Goal: Task Accomplishment & Management: Complete application form

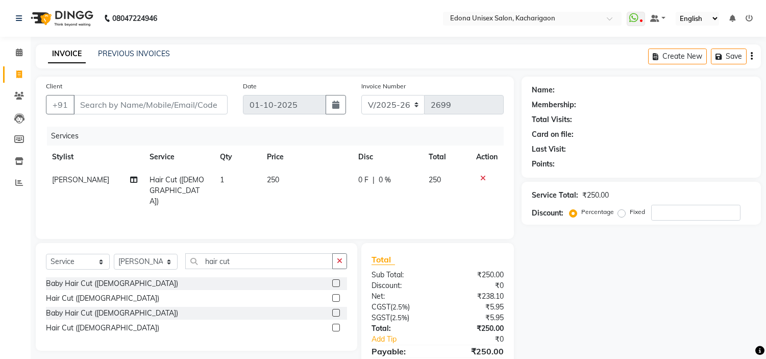
select select "5389"
select select "service"
select select "77350"
drag, startPoint x: 0, startPoint y: 130, endPoint x: 98, endPoint y: 62, distance: 119.8
click at [98, 62] on app-home "08047224946 Select Location × Edona Unisex Salon, Kacharigaon WhatsApp Status ✕…" at bounding box center [383, 204] width 766 height 408
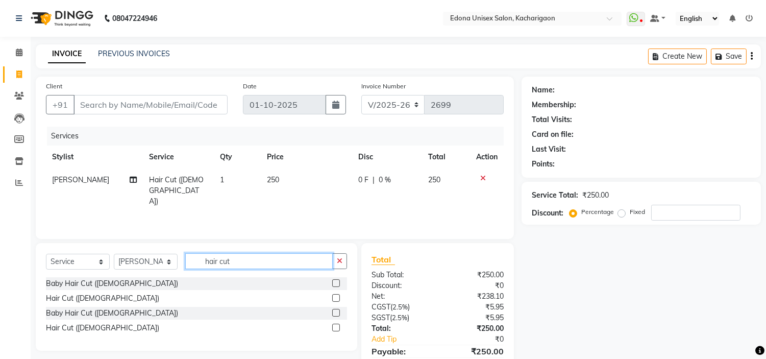
click at [257, 260] on input "hair cut" at bounding box center [258, 261] width 147 height 16
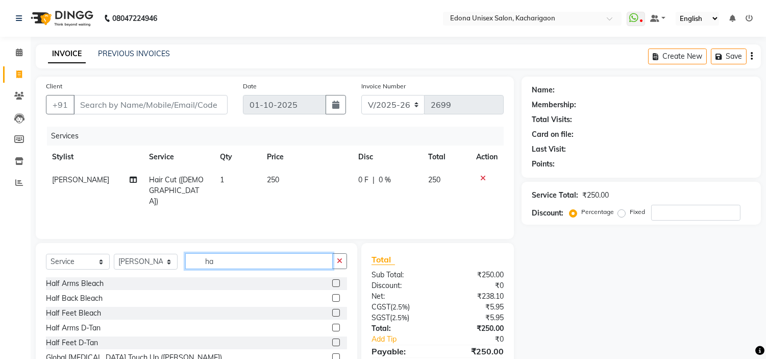
type input "h"
type input "up"
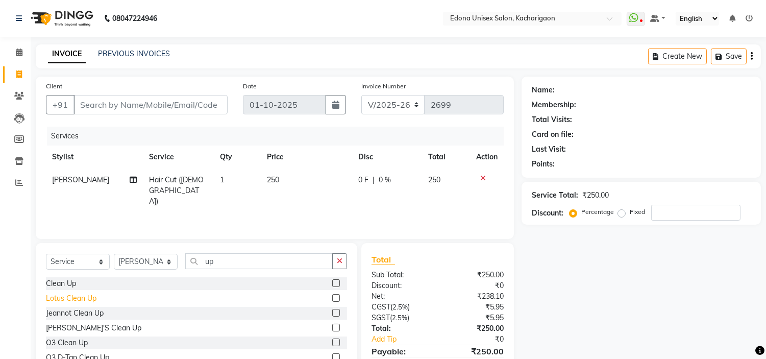
click at [58, 297] on div "Lotus Clean Up" at bounding box center [71, 298] width 50 height 11
checkbox input "false"
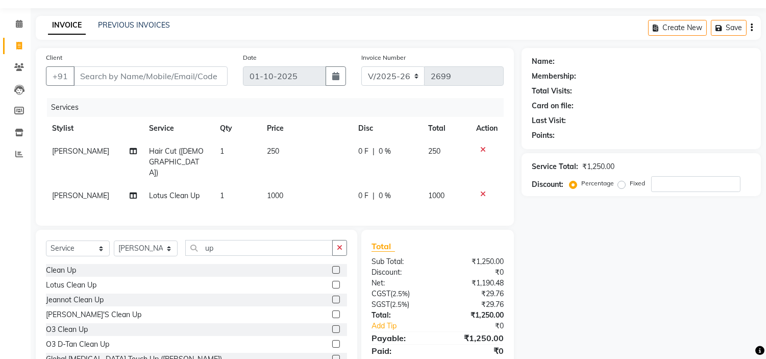
scroll to position [52, 0]
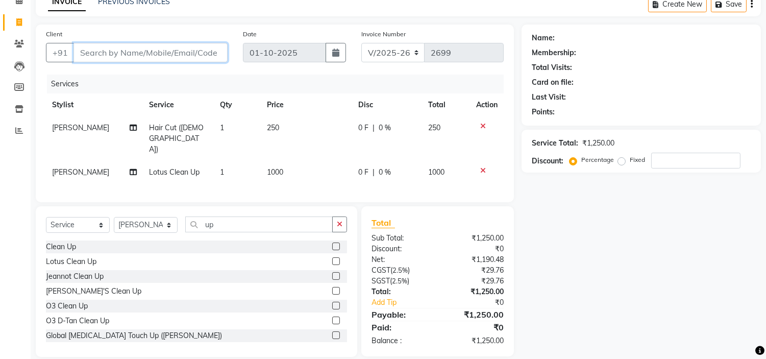
click at [101, 49] on input "Client" at bounding box center [150, 52] width 154 height 19
click at [164, 54] on input "Client" at bounding box center [150, 52] width 154 height 19
click at [160, 49] on input "Client" at bounding box center [150, 52] width 154 height 19
type input "6"
type input "0"
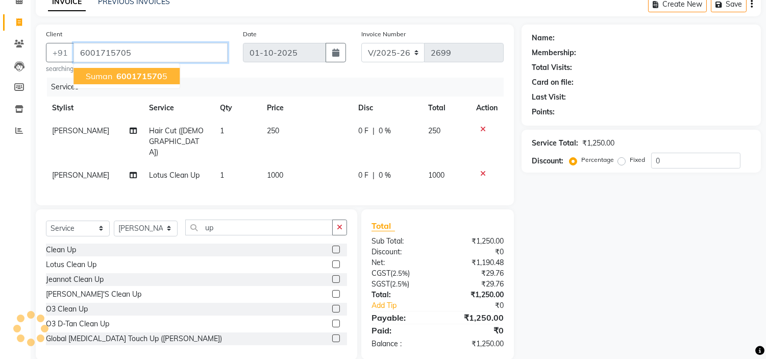
type input "6001715705"
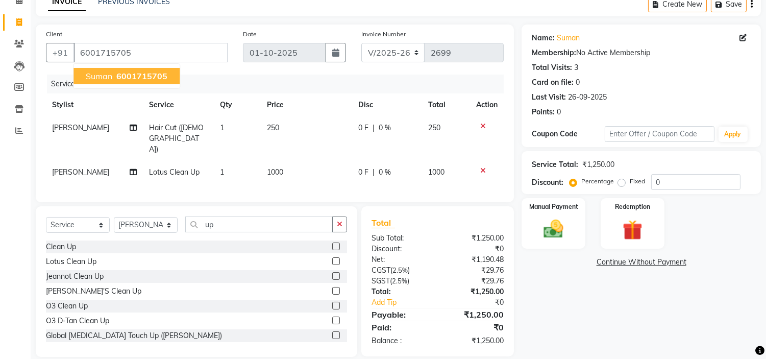
click at [102, 72] on span "suman" at bounding box center [99, 76] width 27 height 10
click at [549, 208] on label "Manual Payment" at bounding box center [553, 206] width 51 height 10
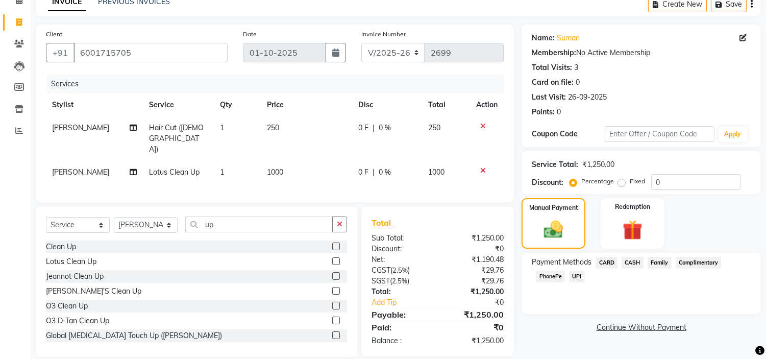
click at [546, 274] on span "PhonePe" at bounding box center [550, 276] width 29 height 12
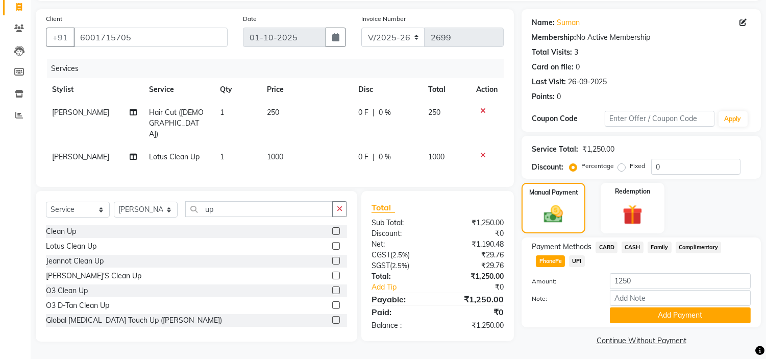
scroll to position [72, 0]
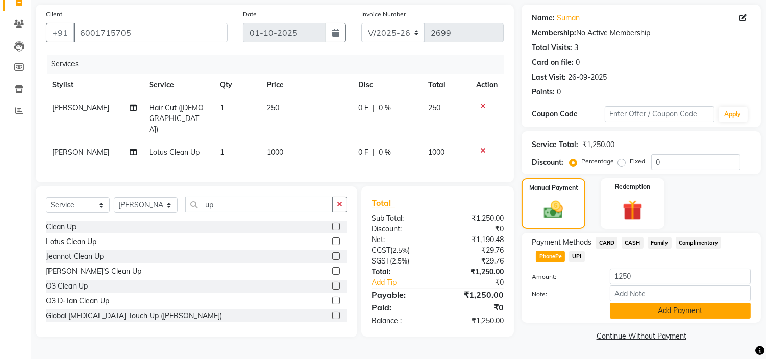
click at [648, 311] on button "Add Payment" at bounding box center [680, 310] width 141 height 16
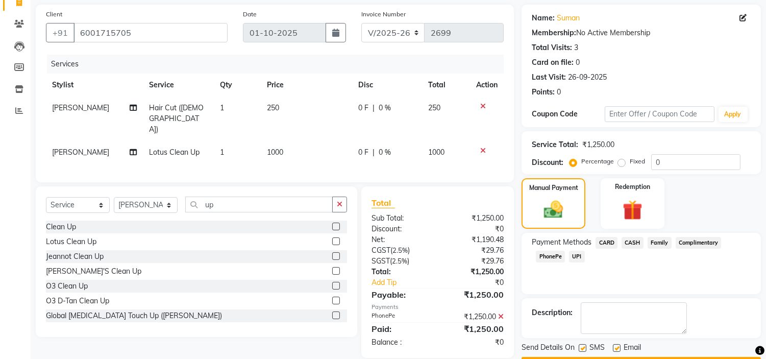
scroll to position [100, 0]
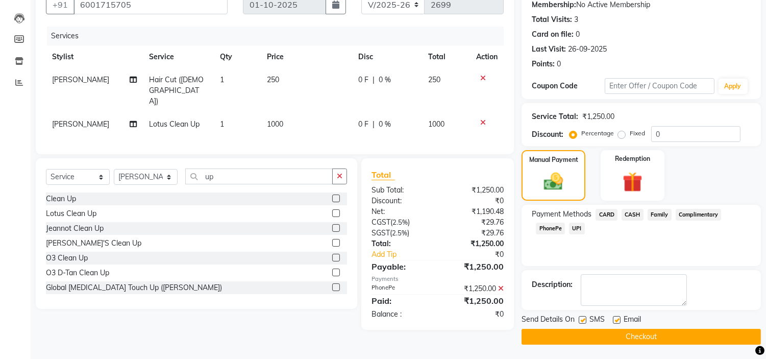
click at [590, 330] on button "Checkout" at bounding box center [640, 336] width 239 height 16
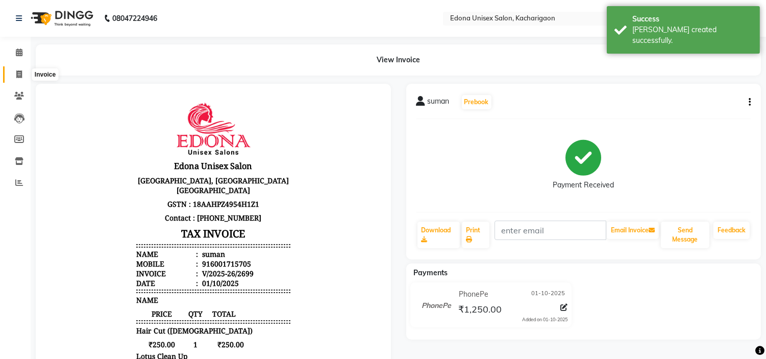
click at [17, 72] on icon at bounding box center [19, 74] width 6 height 8
select select "service"
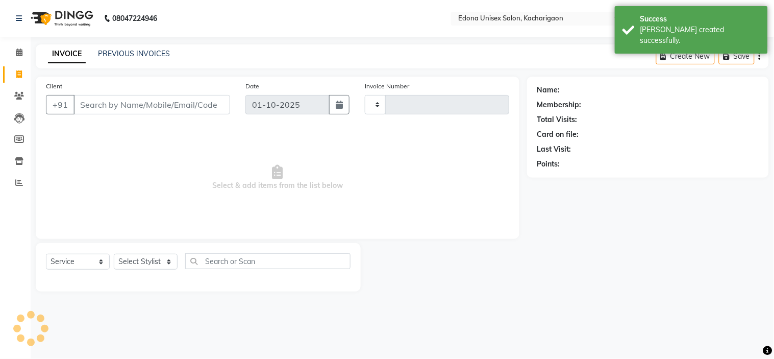
type input "2700"
select select "5389"
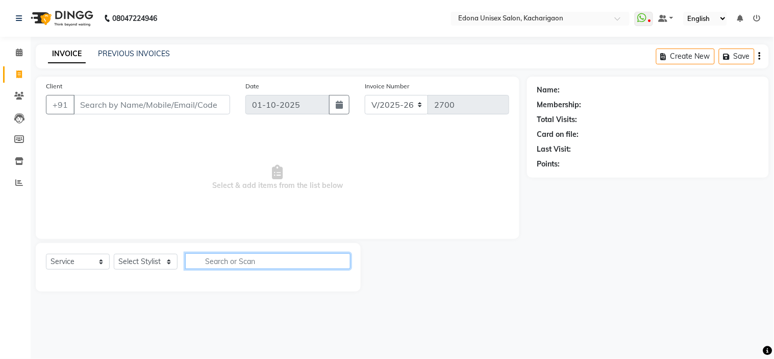
click at [221, 259] on input "text" at bounding box center [267, 261] width 165 height 16
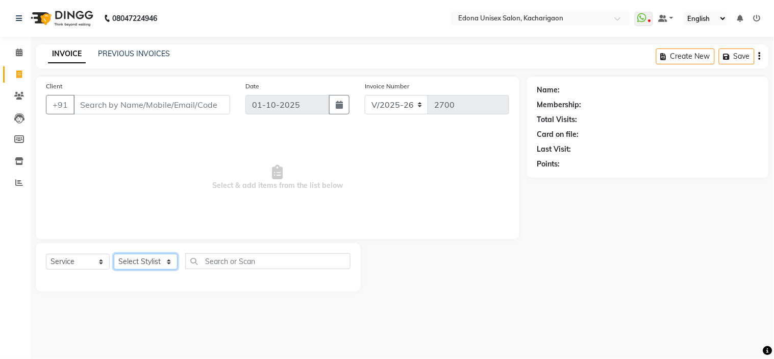
click at [168, 258] on select "Select Stylist Admin Anchuli [PERSON_NAME] Sonar Bir Basumtary [PERSON_NAME] [P…" at bounding box center [146, 262] width 64 height 16
select select "77350"
click at [114, 254] on select "Select Stylist Admin Anchuli [PERSON_NAME] Sonar Bir Basumtary [PERSON_NAME] [P…" at bounding box center [146, 262] width 64 height 16
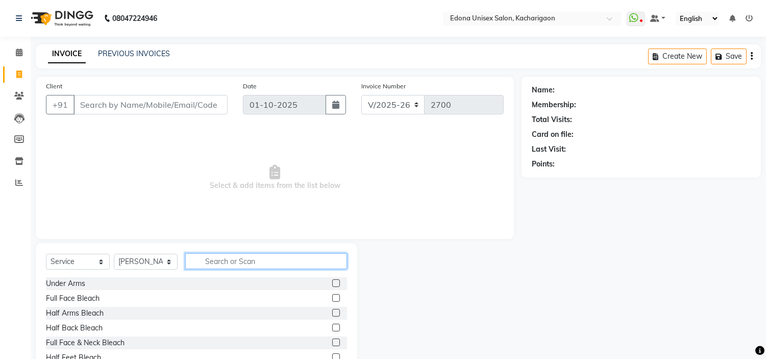
click at [227, 257] on input "text" at bounding box center [266, 261] width 162 height 16
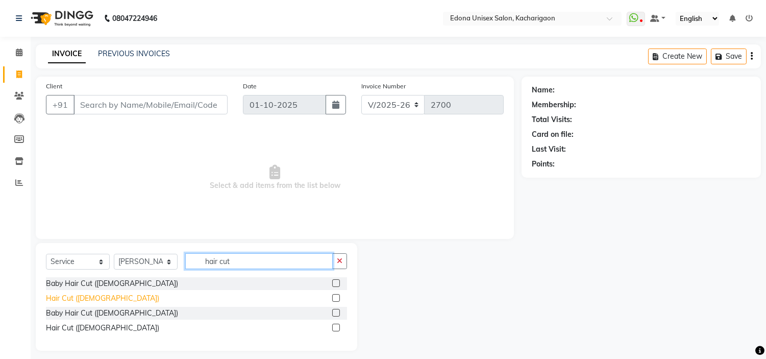
type input "hair cut"
click at [78, 297] on div "Hair Cut ([DEMOGRAPHIC_DATA])" at bounding box center [102, 298] width 113 height 11
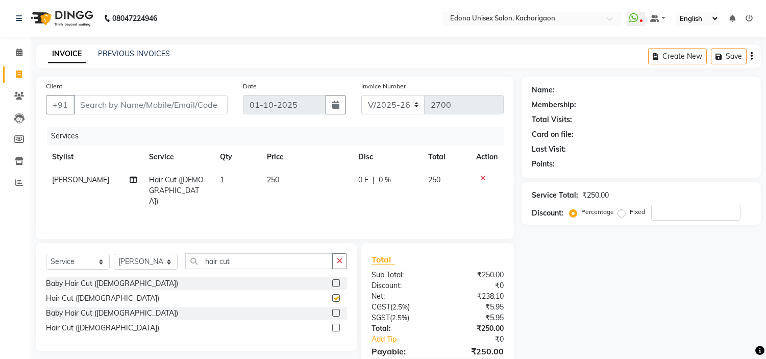
checkbox input "false"
click at [246, 263] on input "hair cut" at bounding box center [258, 261] width 147 height 16
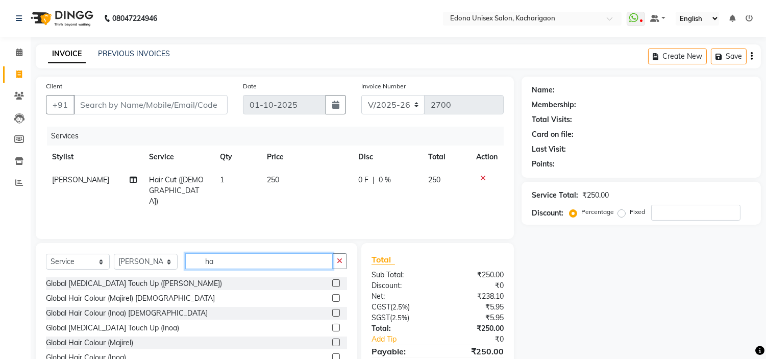
type input "h"
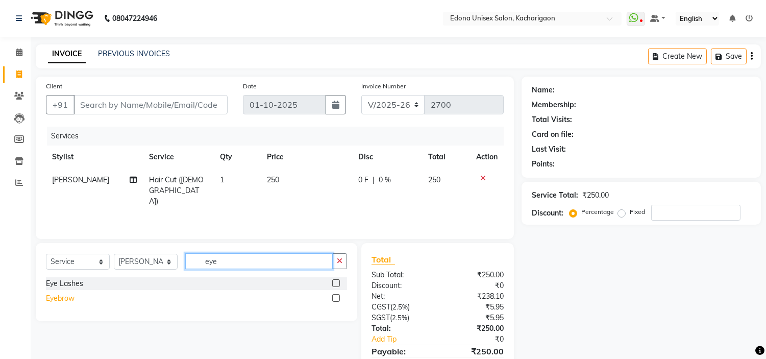
type input "eye"
click at [57, 297] on div "Eyebrow" at bounding box center [60, 298] width 29 height 11
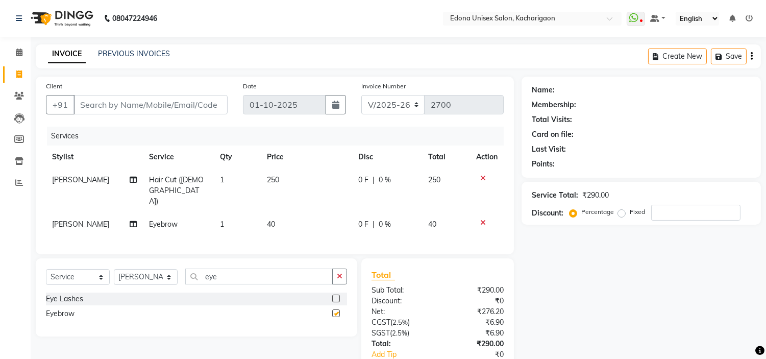
checkbox input "false"
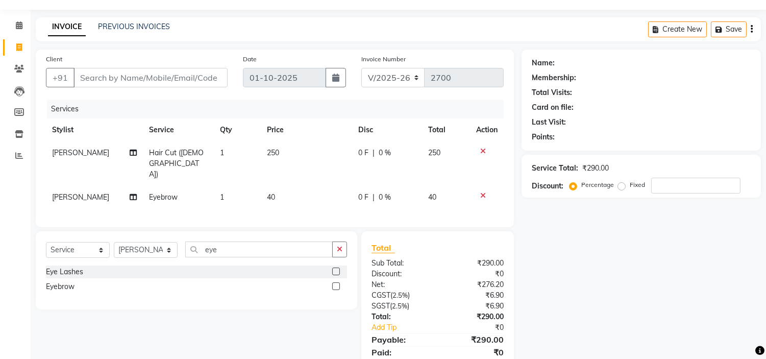
scroll to position [52, 0]
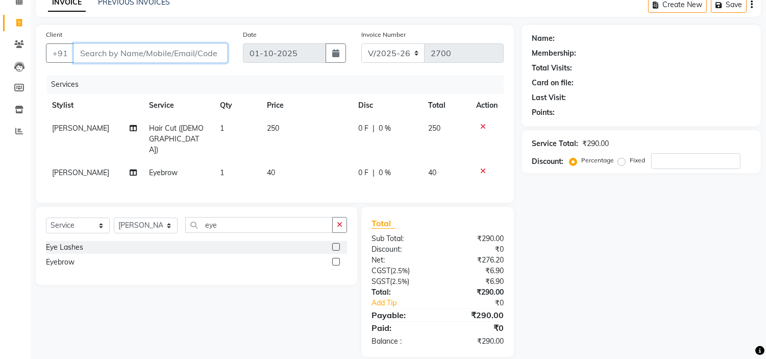
click at [136, 56] on input "Client" at bounding box center [150, 52] width 154 height 19
type input "7"
type input "0"
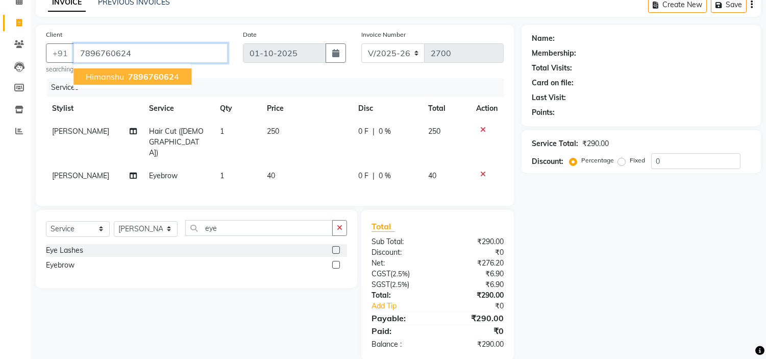
type input "7896760624"
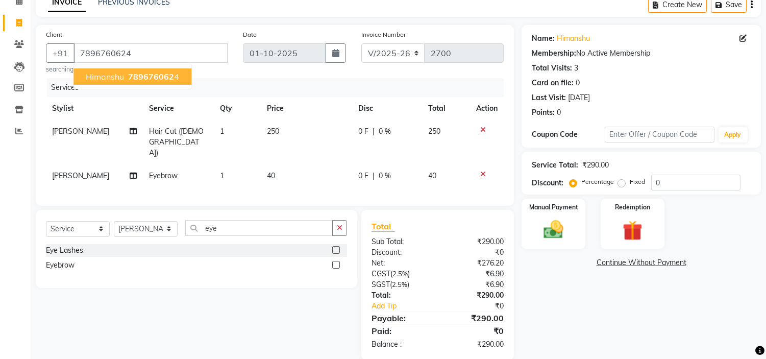
click at [143, 75] on span "789676062" at bounding box center [151, 76] width 46 height 10
click at [100, 171] on span "[PERSON_NAME]" at bounding box center [80, 175] width 57 height 9
select select "77350"
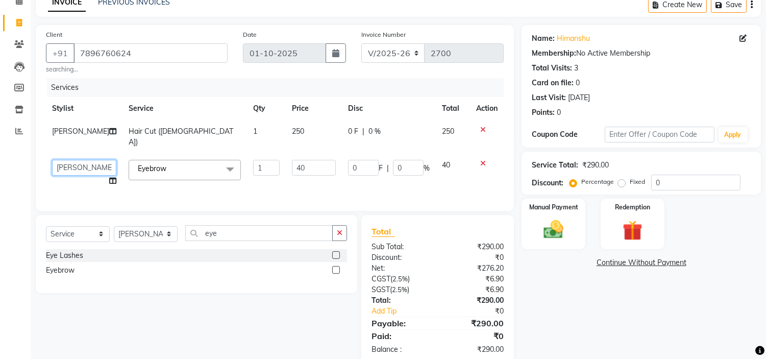
click at [96, 165] on select "Admin Anchuli Basumatari Anju Sonar Bir Basumtary Bishal Bharma Hemen Daimari H…" at bounding box center [84, 168] width 64 height 16
select select "91059"
click at [179, 175] on span "Eyebrow x" at bounding box center [185, 170] width 112 height 20
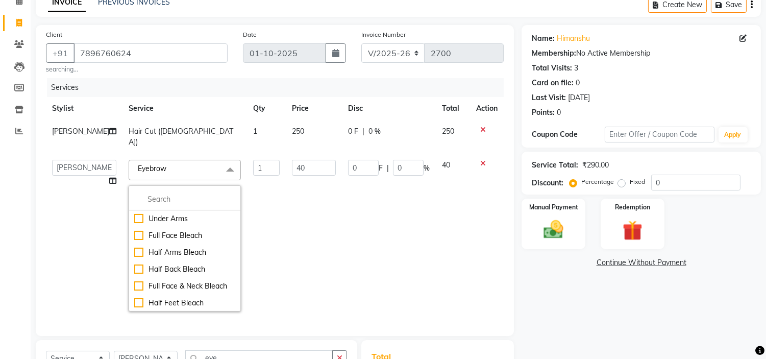
click at [186, 144] on td "Hair Cut ([DEMOGRAPHIC_DATA])" at bounding box center [184, 137] width 124 height 34
select select "77350"
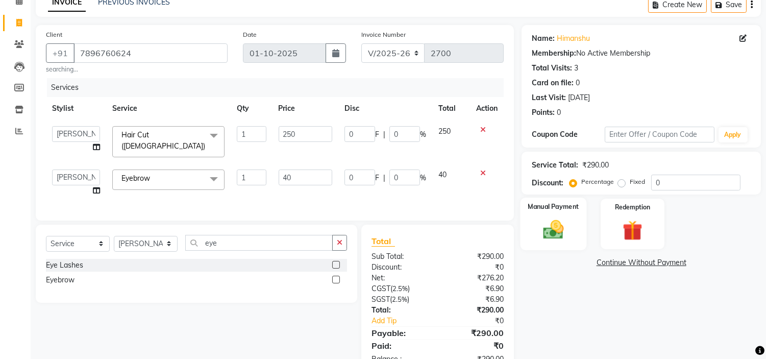
click at [555, 235] on img at bounding box center [554, 230] width 34 height 24
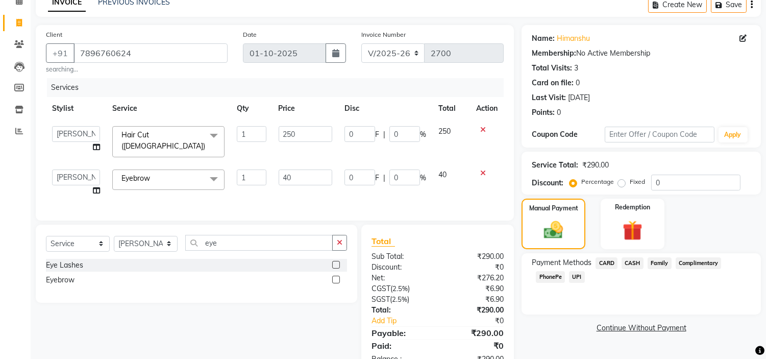
click at [631, 262] on span "CASH" at bounding box center [632, 263] width 22 height 12
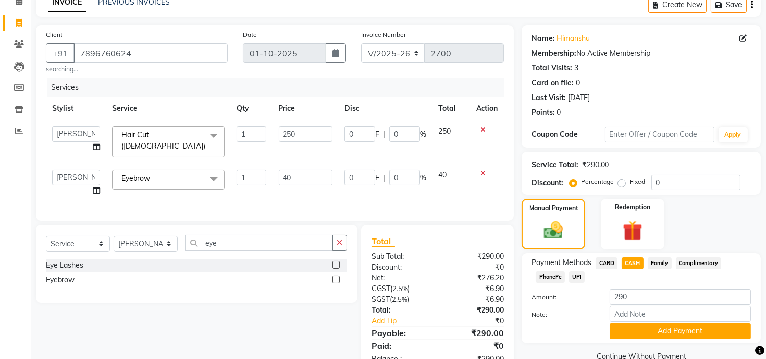
scroll to position [87, 0]
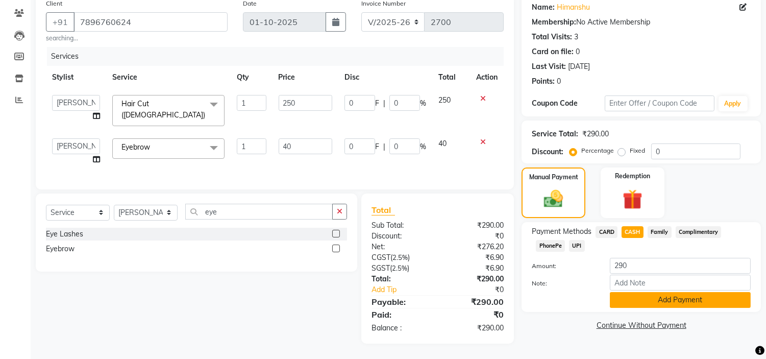
click at [628, 295] on button "Add Payment" at bounding box center [680, 300] width 141 height 16
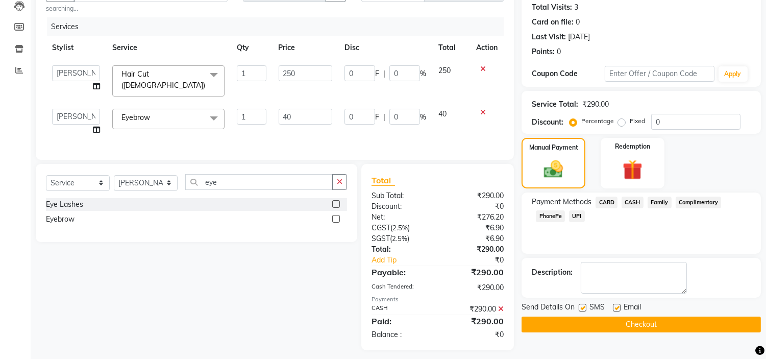
scroll to position [123, 0]
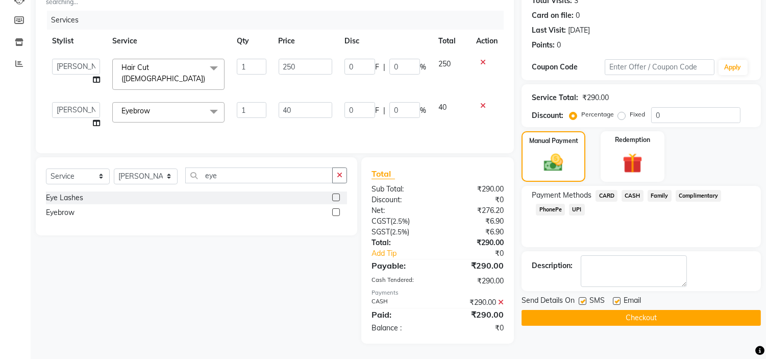
click at [584, 314] on button "Checkout" at bounding box center [640, 318] width 239 height 16
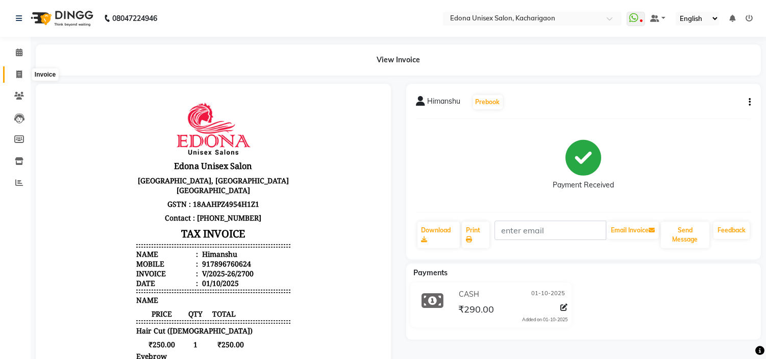
click at [21, 80] on span at bounding box center [19, 75] width 18 height 12
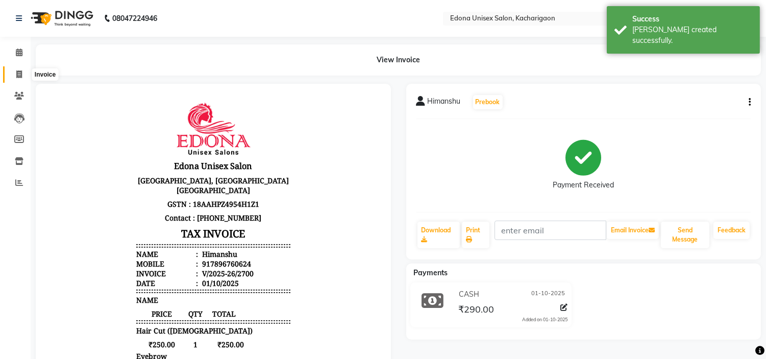
select select "service"
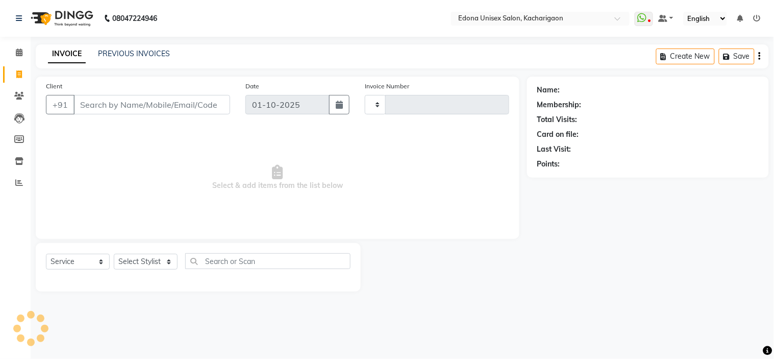
type input "2701"
select select "5389"
click at [165, 268] on select "Select Stylist Admin Anchuli [PERSON_NAME] Sonar Bir Basumtary [PERSON_NAME] [P…" at bounding box center [146, 262] width 64 height 16
select select "35927"
click at [114, 254] on select "Select Stylist Admin Anchuli [PERSON_NAME] Sonar Bir Basumtary [PERSON_NAME] [P…" at bounding box center [146, 262] width 64 height 16
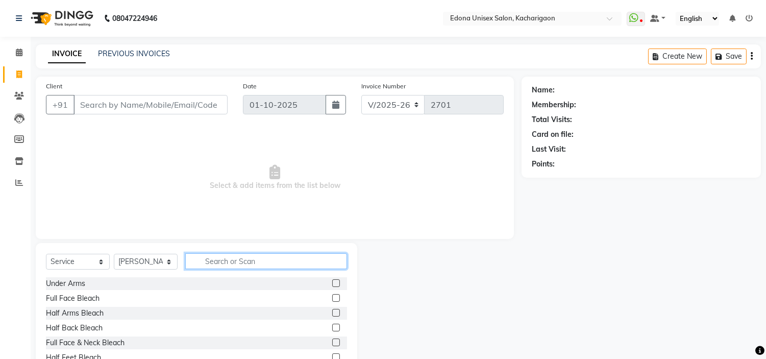
drag, startPoint x: 222, startPoint y: 259, endPoint x: 211, endPoint y: 256, distance: 12.1
click at [222, 259] on input "text" at bounding box center [266, 261] width 162 height 16
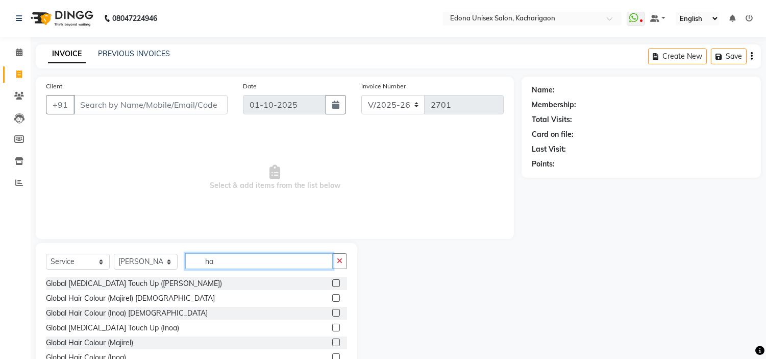
type input "h"
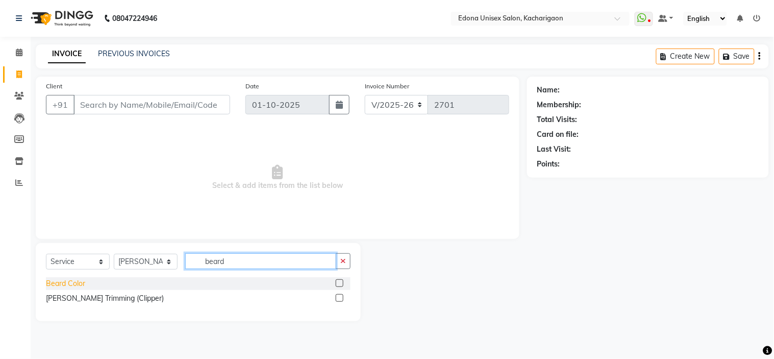
type input "beard"
click at [63, 278] on div "Beard Color" at bounding box center [65, 283] width 39 height 11
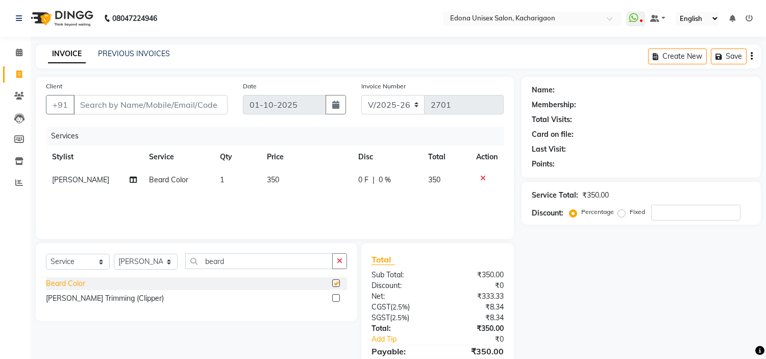
checkbox input "false"
click at [250, 261] on input "beard" at bounding box center [258, 261] width 147 height 16
type input "b"
type input "bear"
click at [83, 298] on div "[PERSON_NAME] Trimming (Clipper)" at bounding box center [105, 298] width 118 height 11
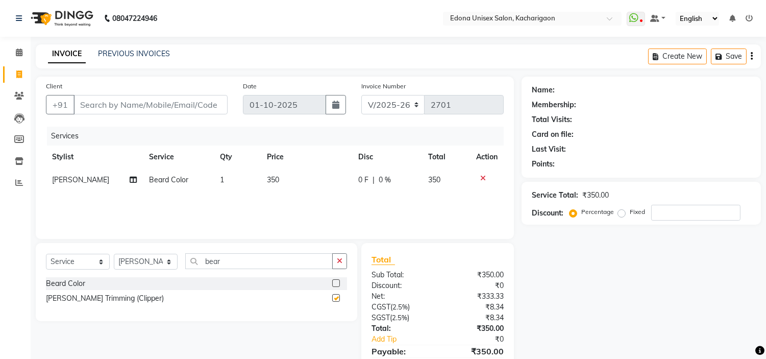
checkbox input "false"
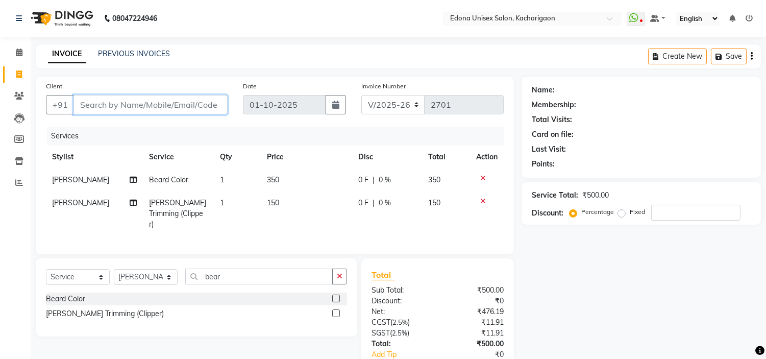
click at [192, 109] on input "Client" at bounding box center [150, 104] width 154 height 19
type input "s"
type input "0"
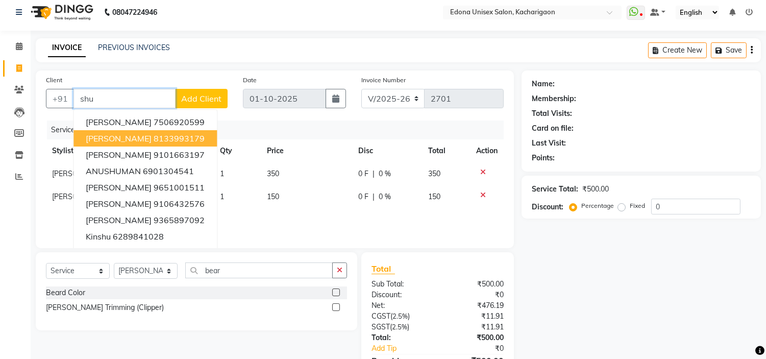
scroll to position [6, 0]
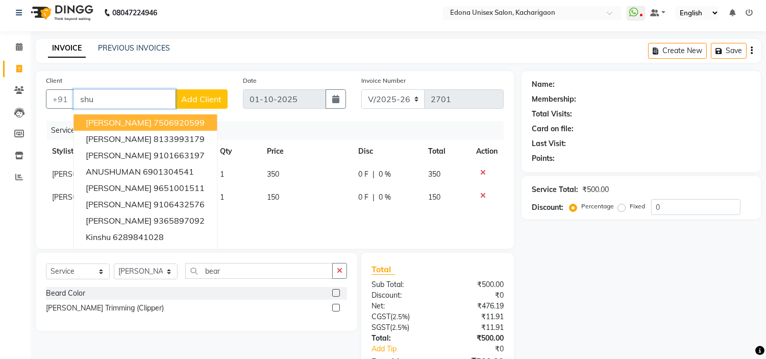
click at [130, 100] on input "shu" at bounding box center [124, 98] width 102 height 19
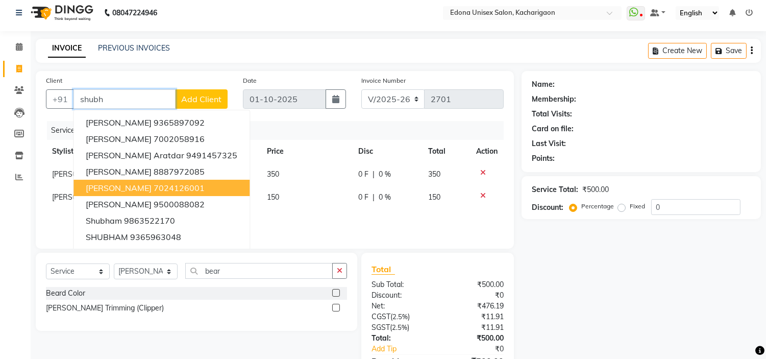
click at [136, 187] on span "Shubhas Chandra" at bounding box center [119, 188] width 66 height 10
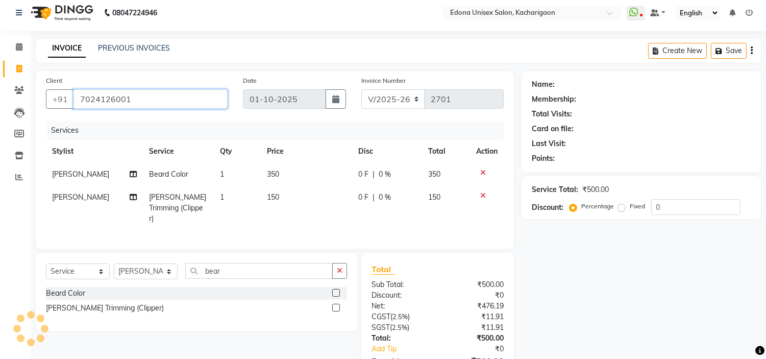
type input "7024126001"
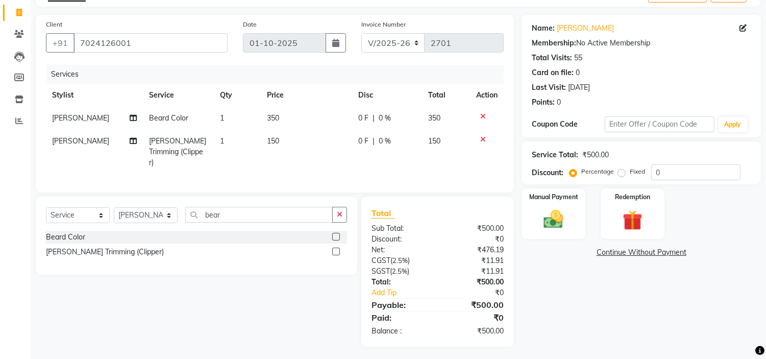
scroll to position [62, 0]
click at [518, 201] on div "Manual Payment Redemption" at bounding box center [641, 213] width 255 height 50
click at [554, 213] on img at bounding box center [554, 219] width 34 height 24
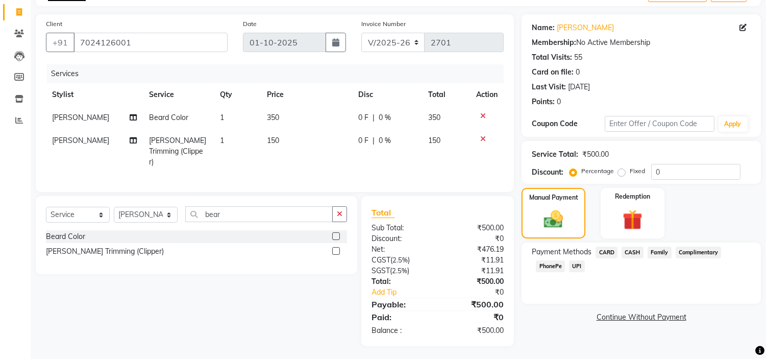
click at [633, 249] on span "CASH" at bounding box center [632, 252] width 22 height 12
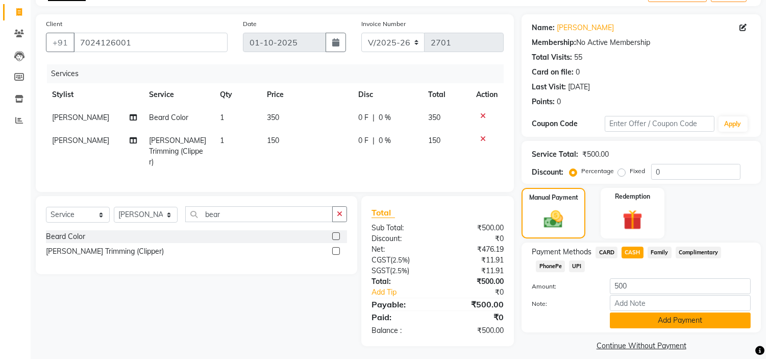
click at [687, 317] on button "Add Payment" at bounding box center [680, 320] width 141 height 16
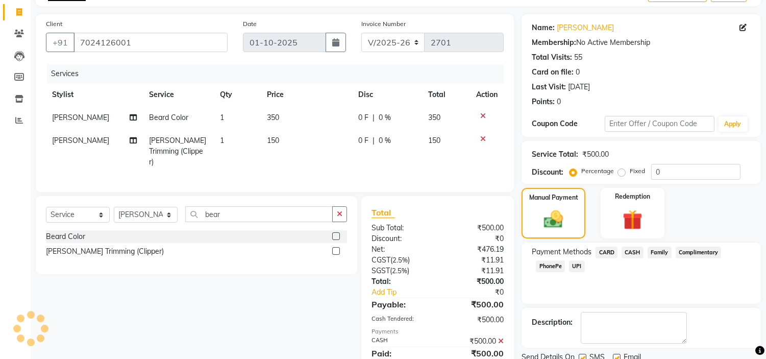
scroll to position [100, 0]
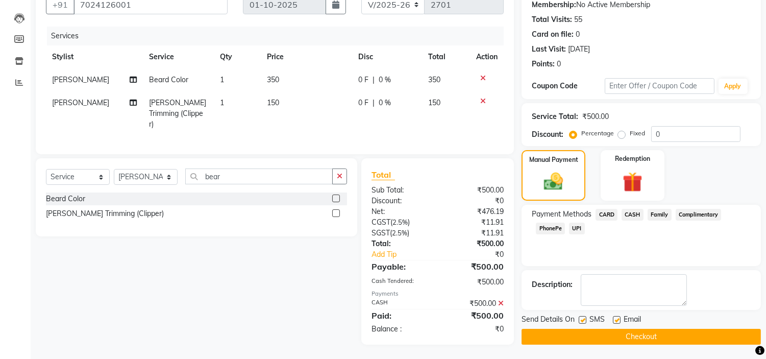
click at [625, 332] on button "Checkout" at bounding box center [640, 336] width 239 height 16
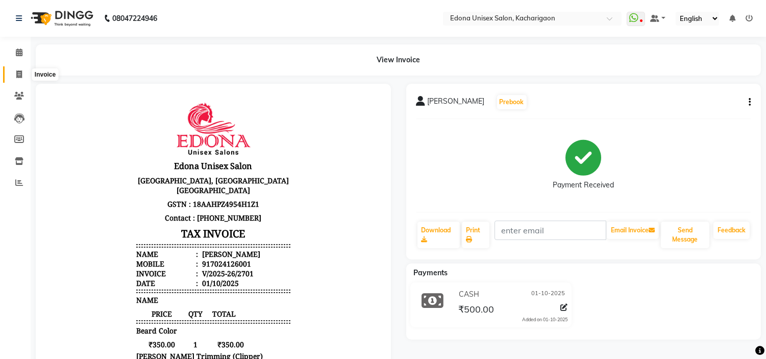
click at [17, 74] on icon at bounding box center [19, 74] width 6 height 8
select select "service"
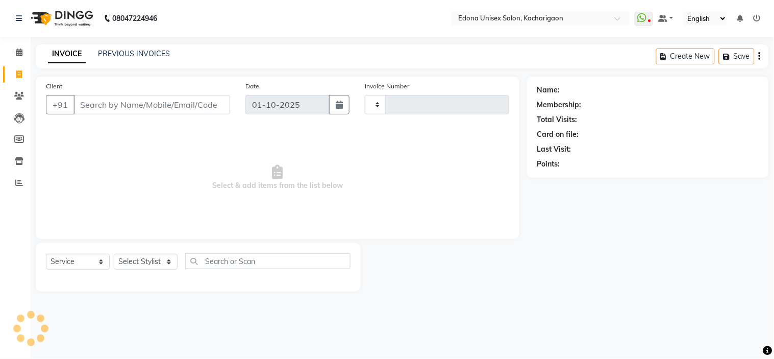
type input "2702"
select select "5389"
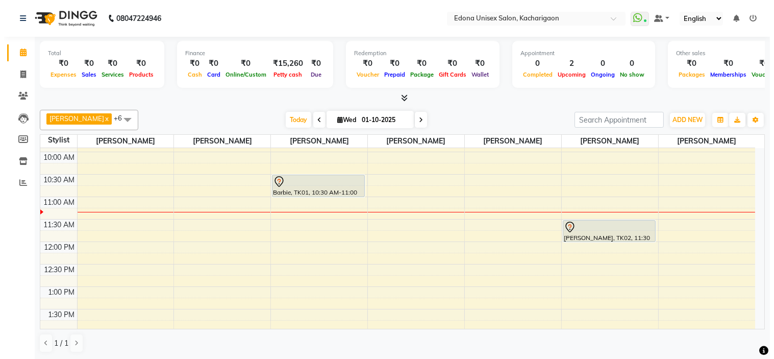
scroll to position [113, 0]
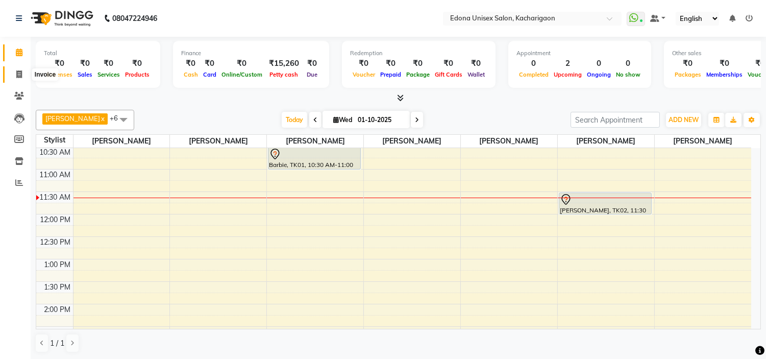
click at [17, 70] on icon at bounding box center [19, 74] width 6 height 8
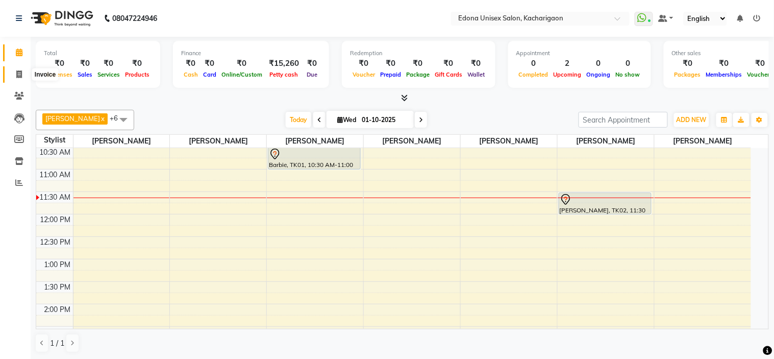
select select "5389"
select select "service"
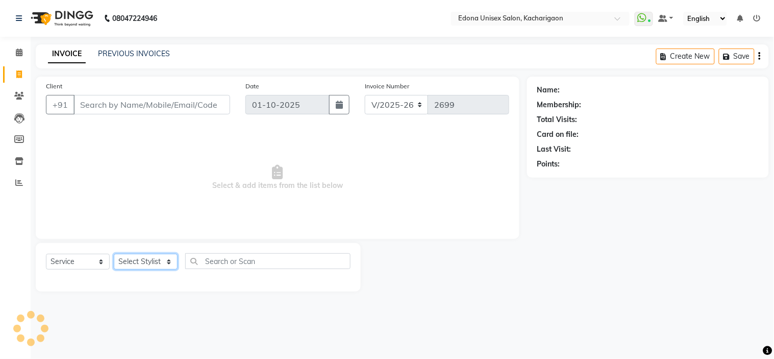
click at [144, 264] on select "Select Stylist" at bounding box center [146, 262] width 64 height 16
select select "77350"
click at [114, 254] on select "Select Stylist Admin Anchuli [PERSON_NAME] Sonar Bir Basumtary [PERSON_NAME] [P…" at bounding box center [146, 262] width 64 height 16
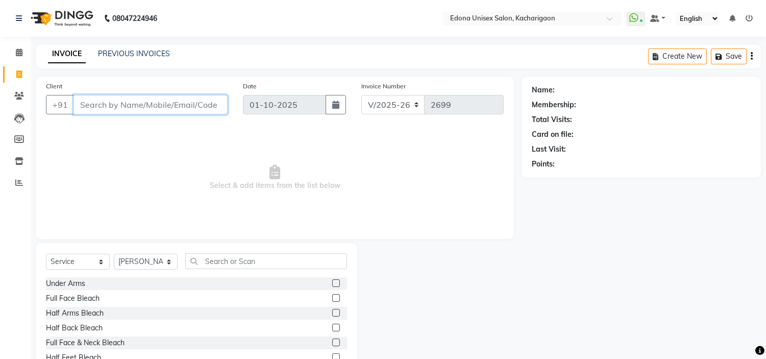
click at [149, 99] on input "Client" at bounding box center [150, 104] width 154 height 19
type input "8099948827"
click at [186, 105] on span "Add Client" at bounding box center [201, 104] width 40 height 10
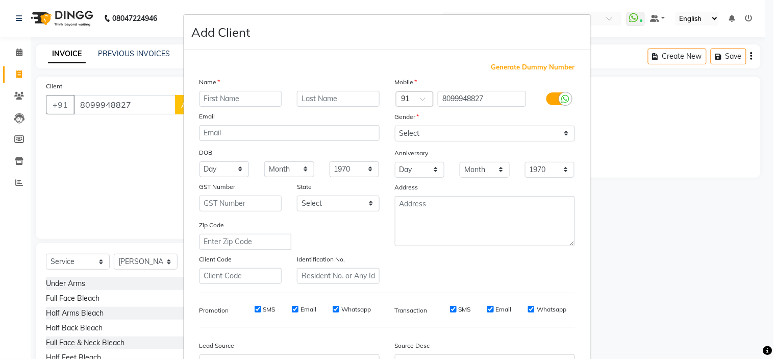
click at [220, 97] on input "text" at bounding box center [240, 99] width 83 height 16
type input "[PERSON_NAME]"
click at [434, 131] on select "Select [DEMOGRAPHIC_DATA] [DEMOGRAPHIC_DATA] Other Prefer Not To Say" at bounding box center [485, 133] width 180 height 16
select select "[DEMOGRAPHIC_DATA]"
click at [395, 125] on select "Select [DEMOGRAPHIC_DATA] [DEMOGRAPHIC_DATA] Other Prefer Not To Say" at bounding box center [485, 133] width 180 height 16
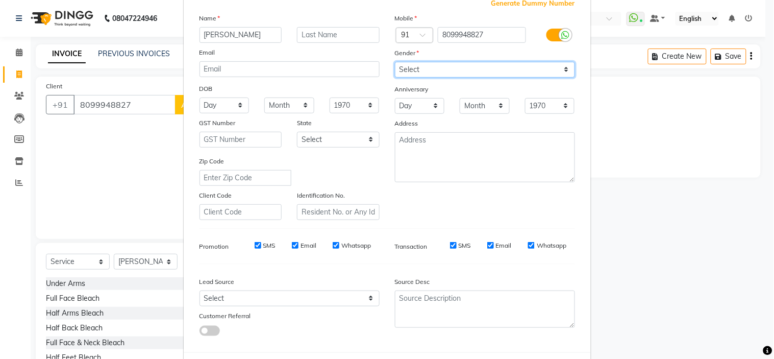
scroll to position [113, 0]
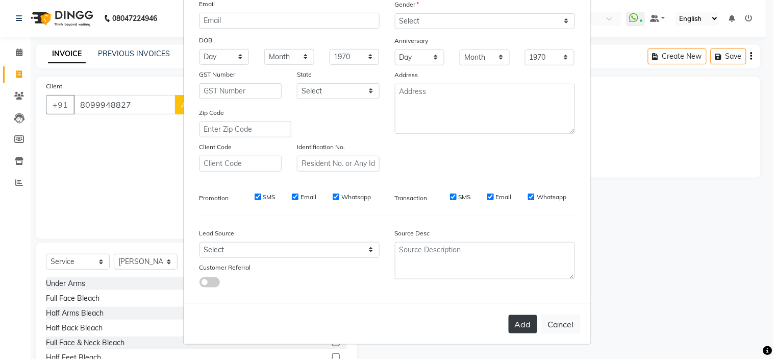
click at [527, 320] on button "Add" at bounding box center [523, 324] width 29 height 18
select select
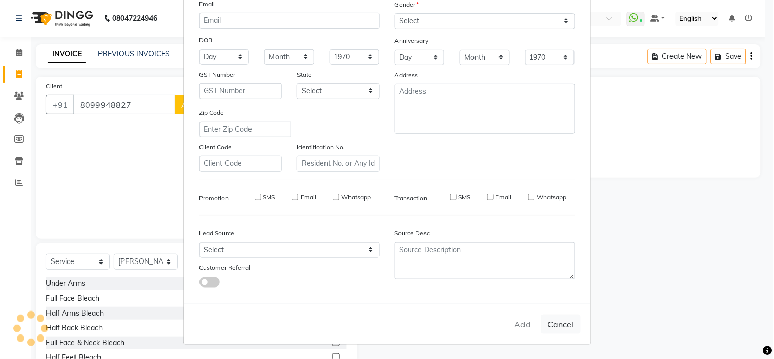
select select
checkbox input "false"
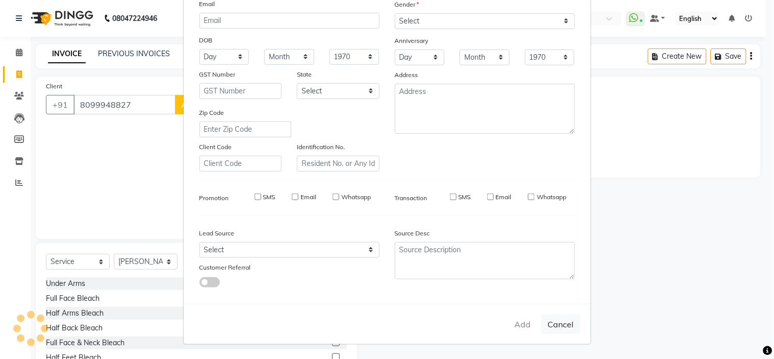
checkbox input "false"
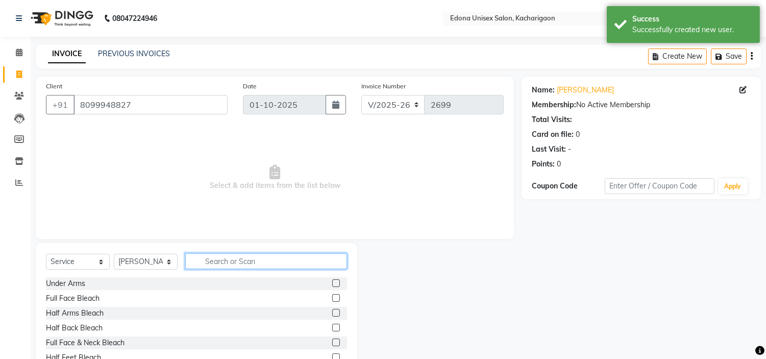
click at [241, 260] on input "text" at bounding box center [266, 261] width 162 height 16
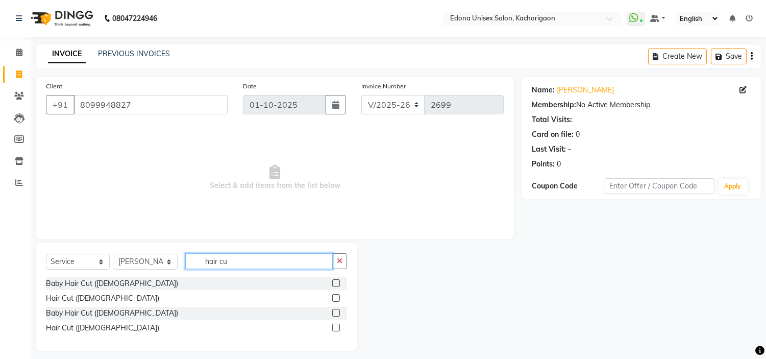
type input "hair cu"
click at [337, 296] on label at bounding box center [336, 298] width 8 height 8
click at [337, 296] on input "checkbox" at bounding box center [335, 298] width 7 height 7
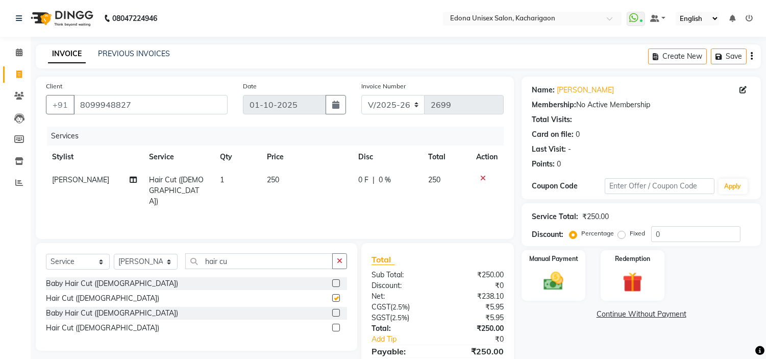
checkbox input "false"
drag, startPoint x: 343, startPoint y: 259, endPoint x: 332, endPoint y: 261, distance: 11.9
click at [342, 259] on button "button" at bounding box center [339, 261] width 15 height 16
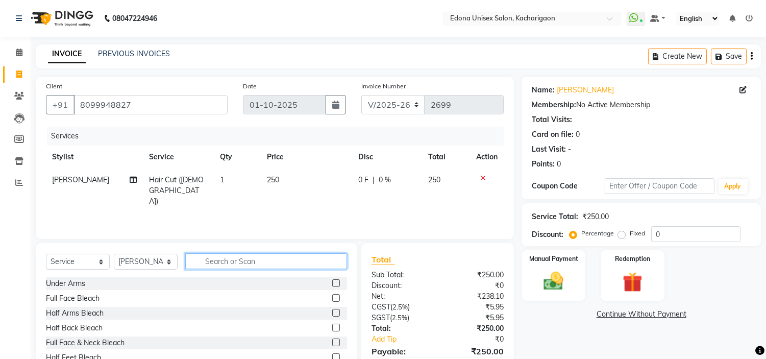
click at [284, 265] on input "text" at bounding box center [266, 261] width 162 height 16
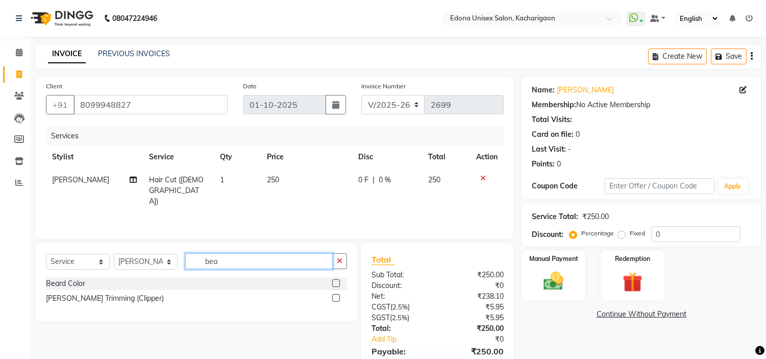
type input "bea"
click at [338, 297] on label at bounding box center [336, 298] width 8 height 8
click at [338, 297] on input "checkbox" at bounding box center [335, 298] width 7 height 7
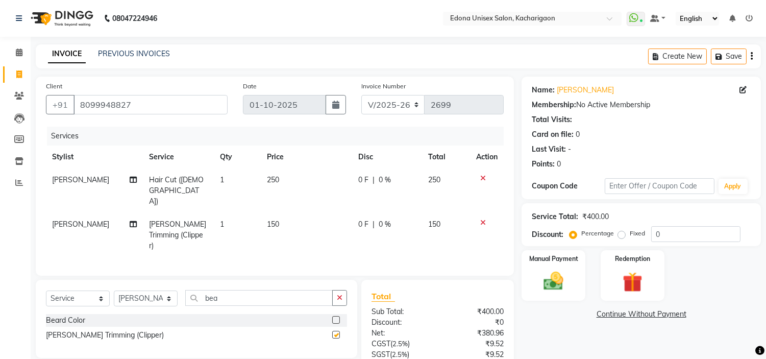
checkbox input "false"
click at [16, 54] on icon at bounding box center [19, 52] width 7 height 8
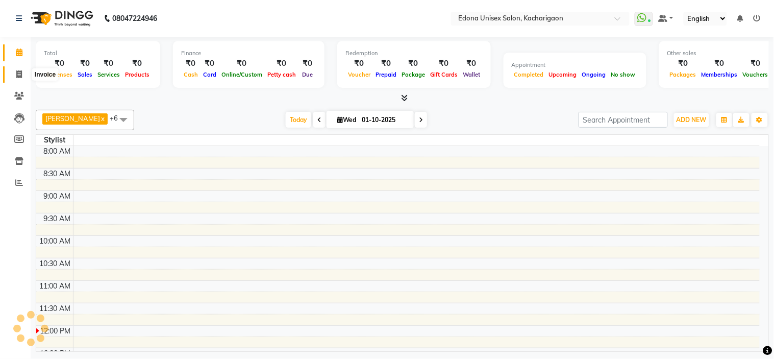
click at [17, 73] on icon at bounding box center [19, 74] width 6 height 8
select select "service"
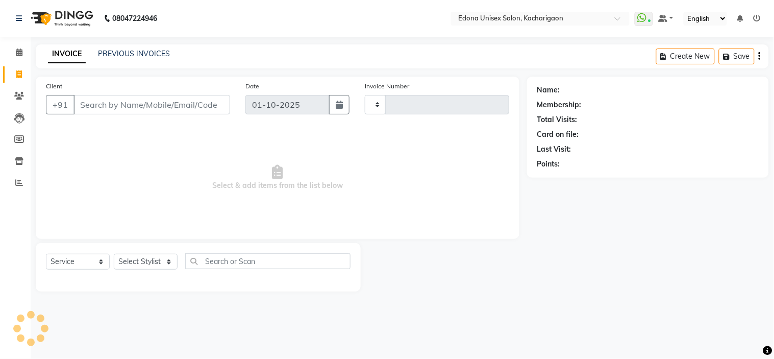
type input "2702"
select select "5389"
